Goal: Check status: Check status

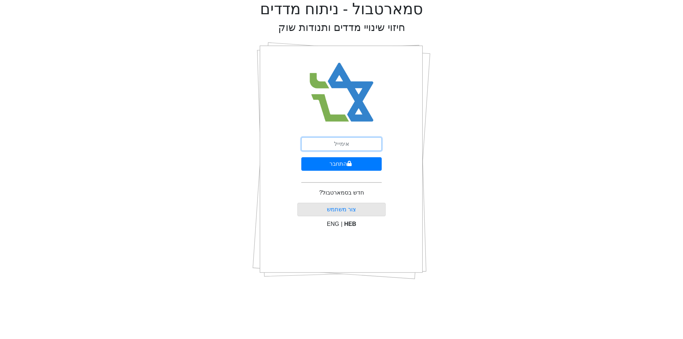
click at [360, 144] on input "email" at bounding box center [341, 144] width 80 height 14
type input "[EMAIL_ADDRESS][DOMAIN_NAME]"
click at [361, 163] on button "התחבר" at bounding box center [341, 164] width 80 height 14
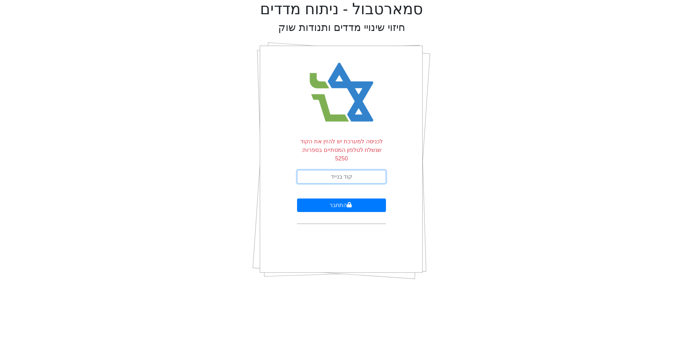
click at [361, 170] on input "text" at bounding box center [341, 177] width 89 height 14
type input "093734"
click at [297, 199] on button "התחבר" at bounding box center [341, 206] width 89 height 14
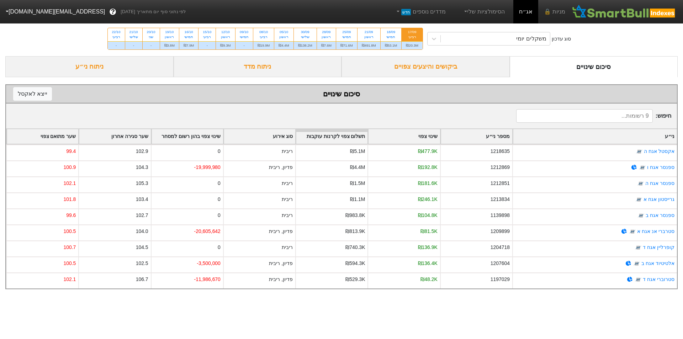
click at [430, 68] on div "ביקושים והיצעים צפויים" at bounding box center [426, 66] width 168 height 21
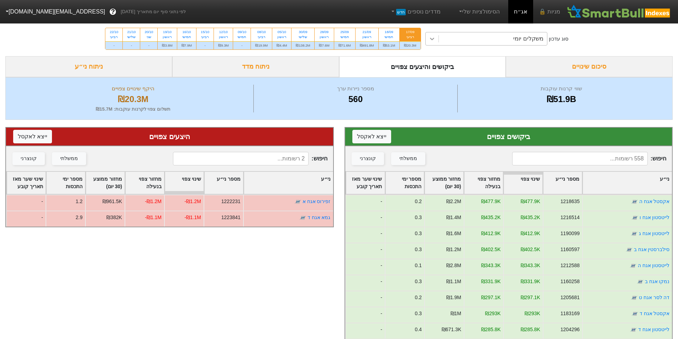
click at [434, 40] on icon at bounding box center [431, 38] width 7 height 7
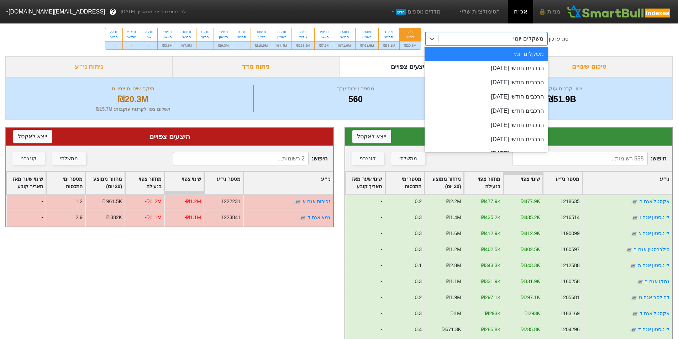
click at [456, 55] on div "משקלים יומי" at bounding box center [485, 54] width 123 height 14
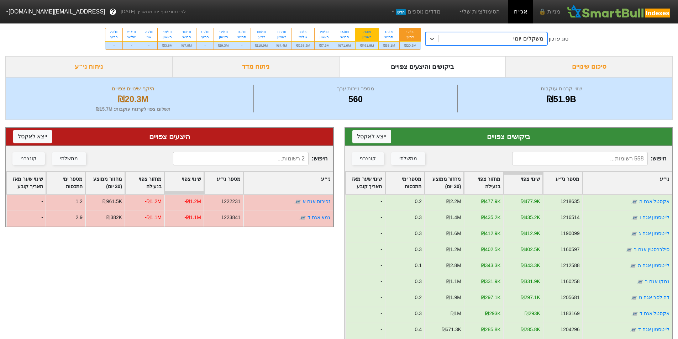
click at [370, 33] on div "21/09" at bounding box center [367, 32] width 14 height 5
click at [367, 33] on input "21/09 ראשון ₪491.8M" at bounding box center [364, 30] width 5 height 5
radio input "true"
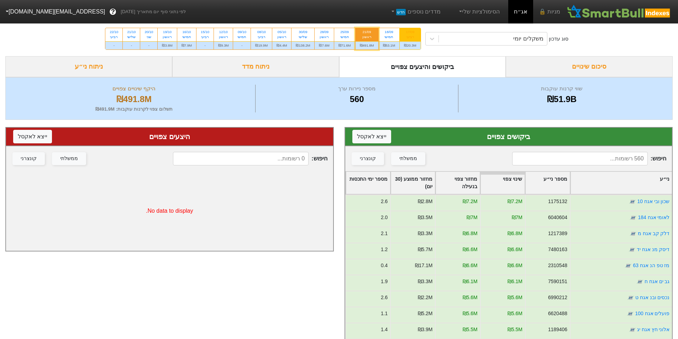
click at [412, 33] on div "17/09" at bounding box center [410, 32] width 12 height 5
click at [410, 33] on input "17/09 רביעי ₪20.3M" at bounding box center [408, 30] width 5 height 5
radio input "true"
